Goal: Transaction & Acquisition: Purchase product/service

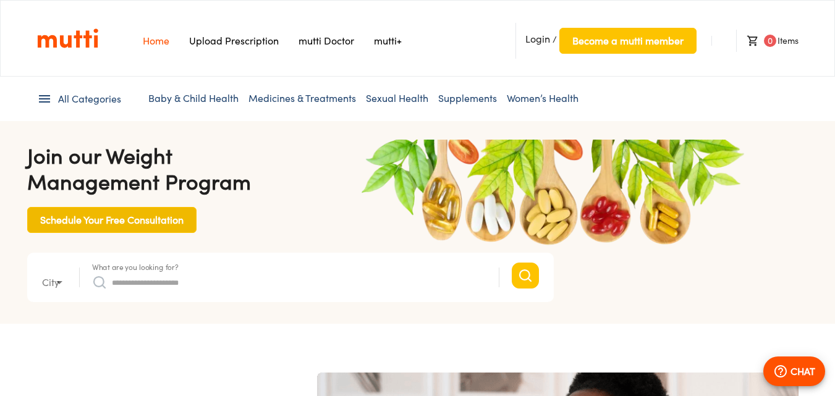
type input "*"
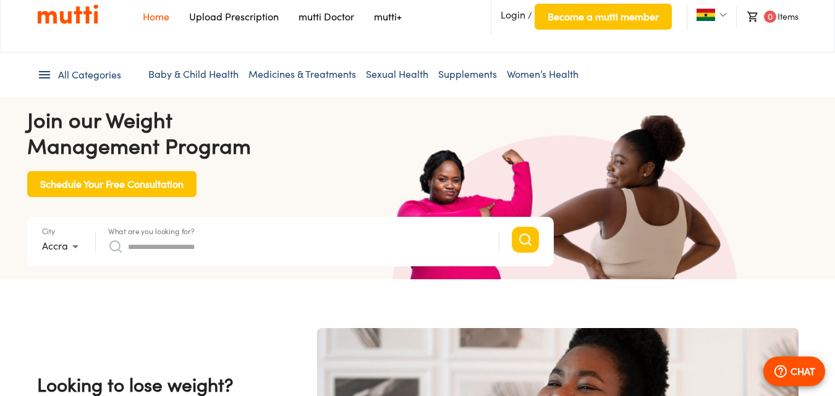
scroll to position [56, 0]
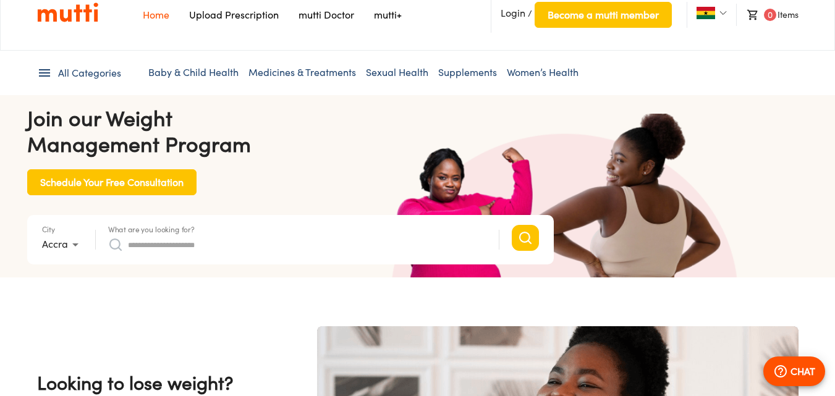
click at [234, 20] on link "Upload Prescription" at bounding box center [234, 15] width 90 height 12
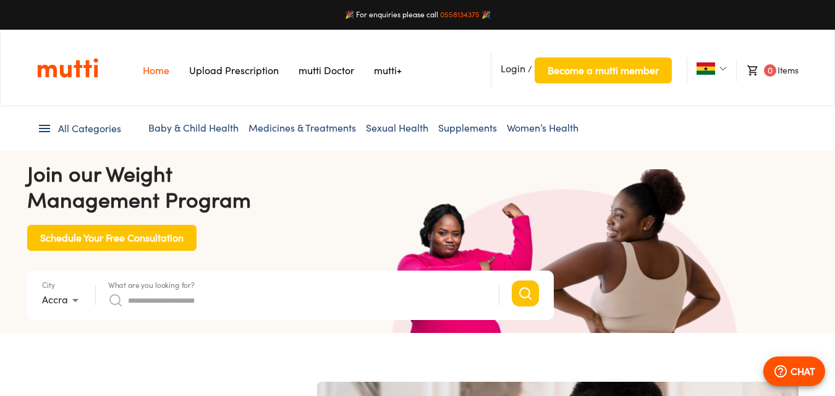
click at [776, 76] on li "0 Items" at bounding box center [767, 70] width 62 height 22
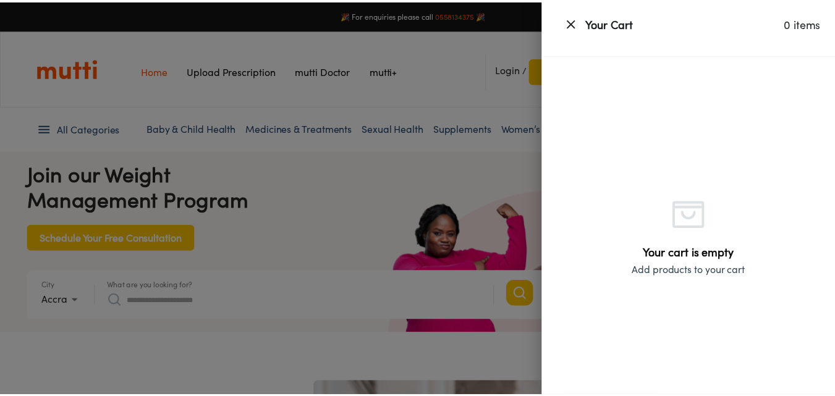
scroll to position [0, 321]
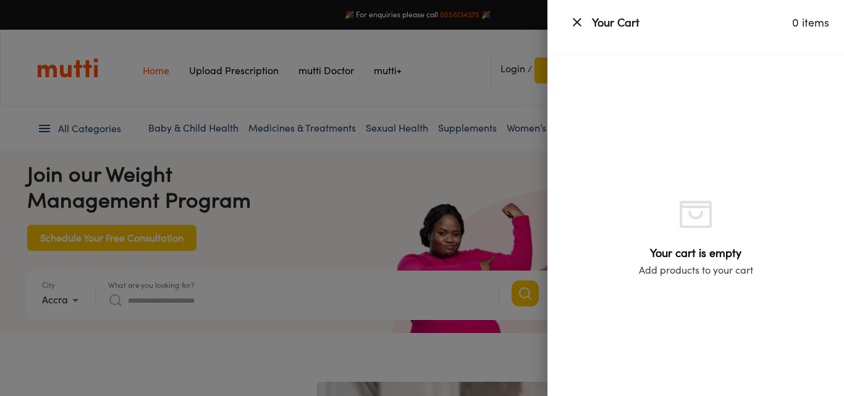
click at [570, 27] on icon "button" at bounding box center [577, 22] width 15 height 15
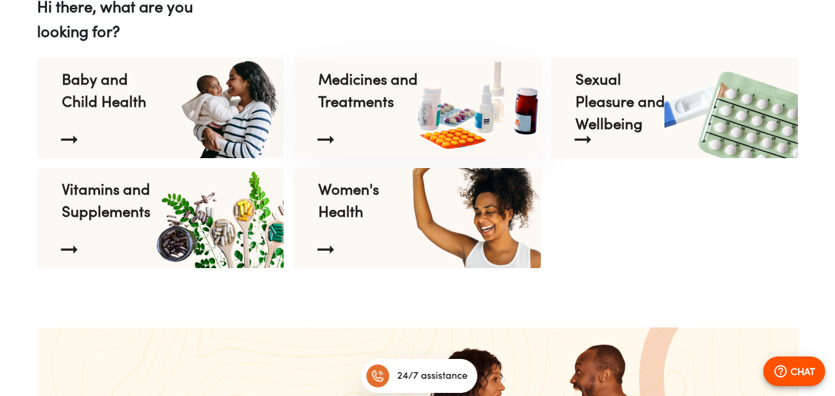
scroll to position [0, 964]
click at [402, 132] on div at bounding box center [368, 139] width 121 height 35
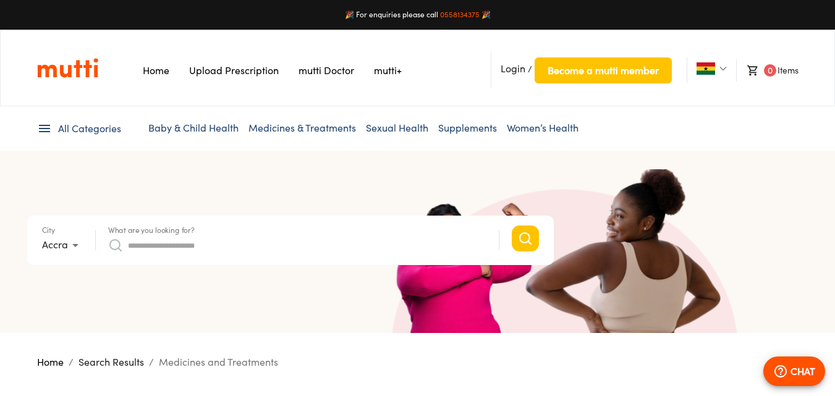
click at [191, 244] on input "What are you looking for?" at bounding box center [307, 245] width 358 height 20
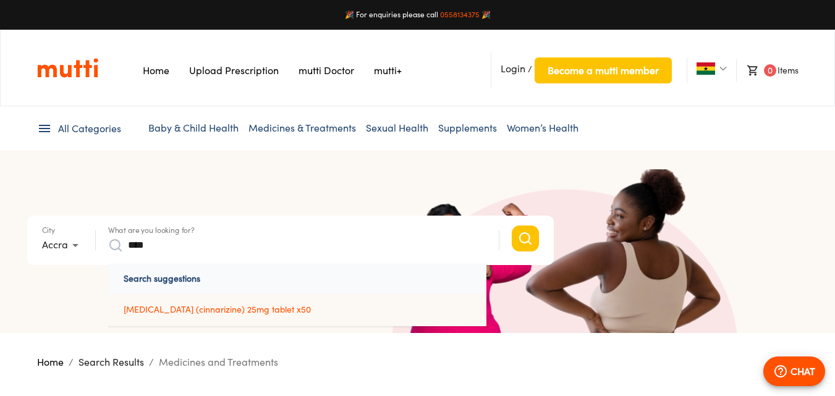
type input "****"
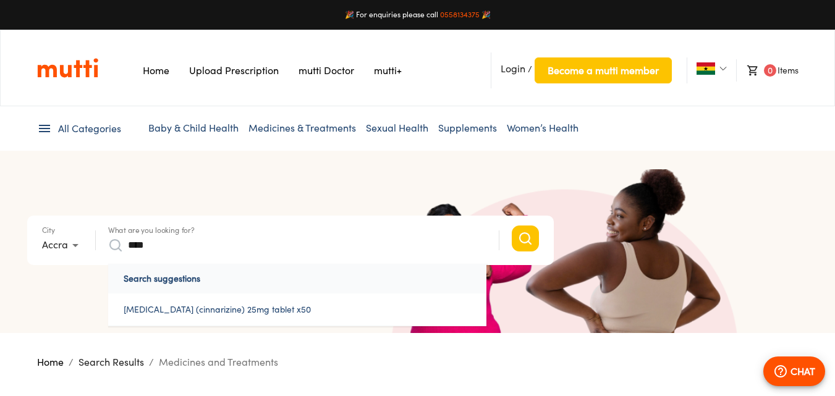
click at [192, 308] on link "stugeron (cinnarizine) 25mg tablet x50" at bounding box center [297, 310] width 378 height 32
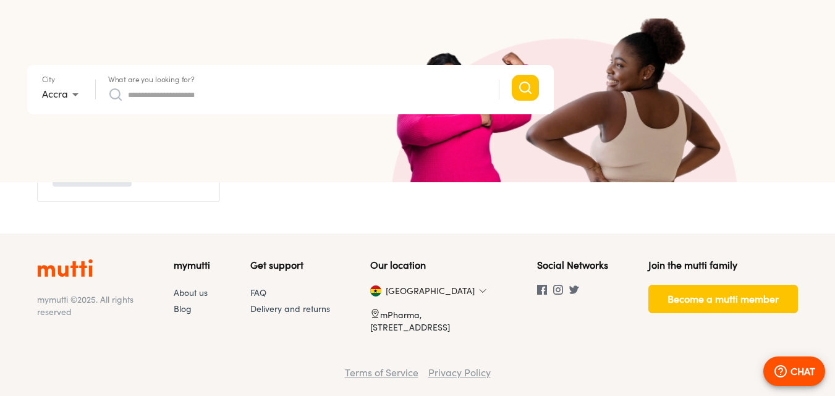
scroll to position [588, 0]
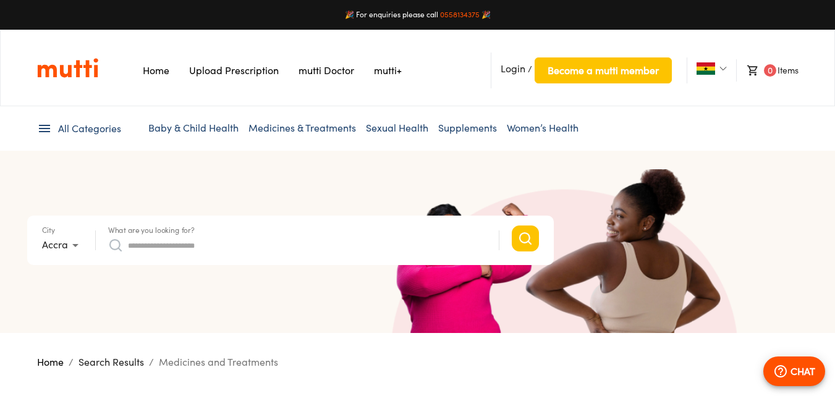
click at [257, 249] on input "What are you looking for?" at bounding box center [307, 245] width 358 height 20
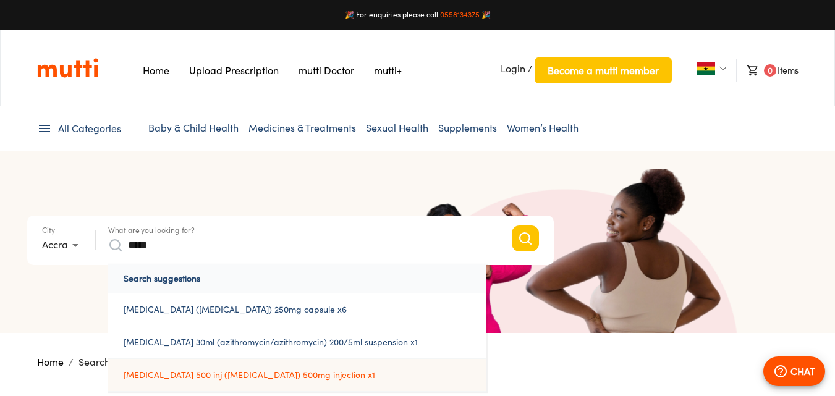
type input "*****"
click at [243, 376] on link "zithromax 500 inj (azithromycin) 500mg injection x1" at bounding box center [297, 375] width 378 height 32
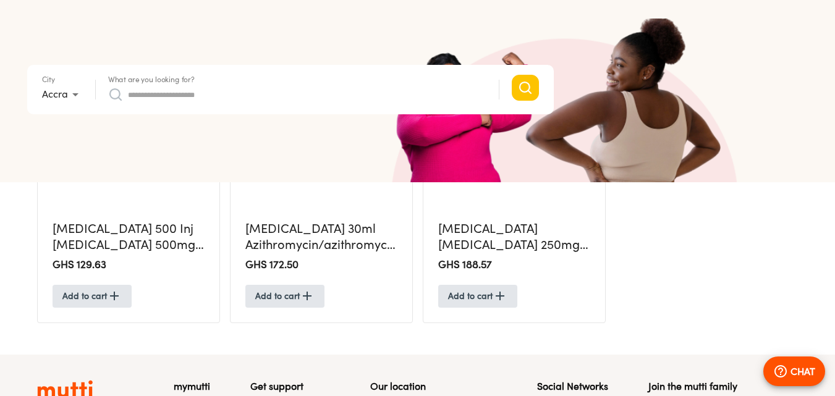
scroll to position [468, 0]
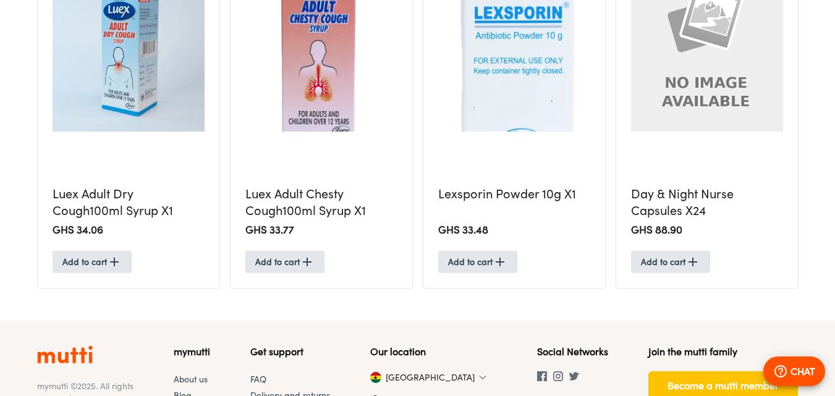
scroll to position [947, 0]
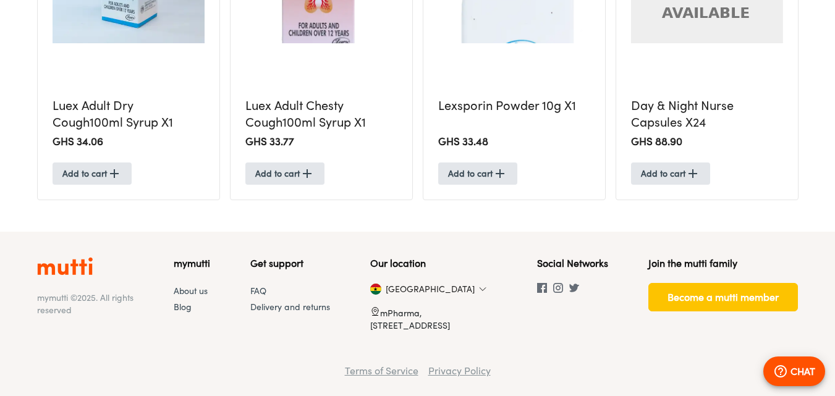
click at [415, 290] on div "Our location [GEOGRAPHIC_DATA] mPharma, [STREET_ADDRESS]" at bounding box center [433, 298] width 127 height 84
click at [479, 288] on img at bounding box center [482, 289] width 7 height 7
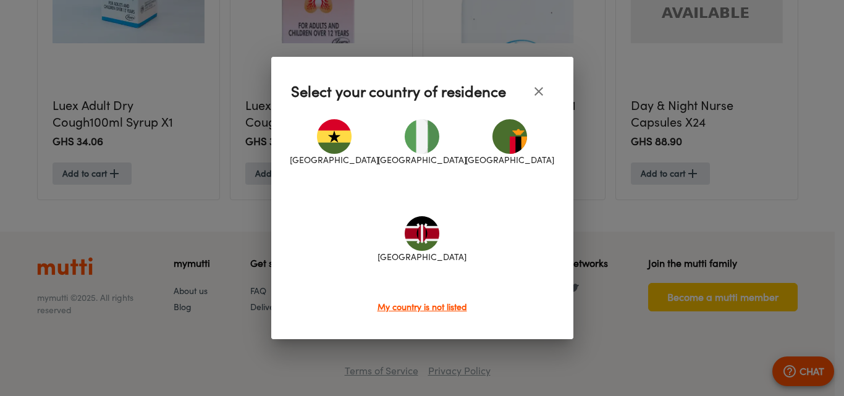
click at [537, 91] on icon "close" at bounding box center [538, 91] width 15 height 15
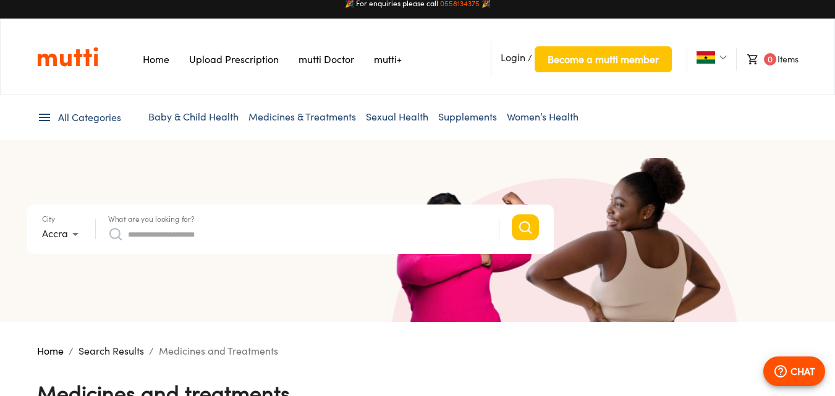
scroll to position [0, 0]
